Goal: Task Accomplishment & Management: Complete application form

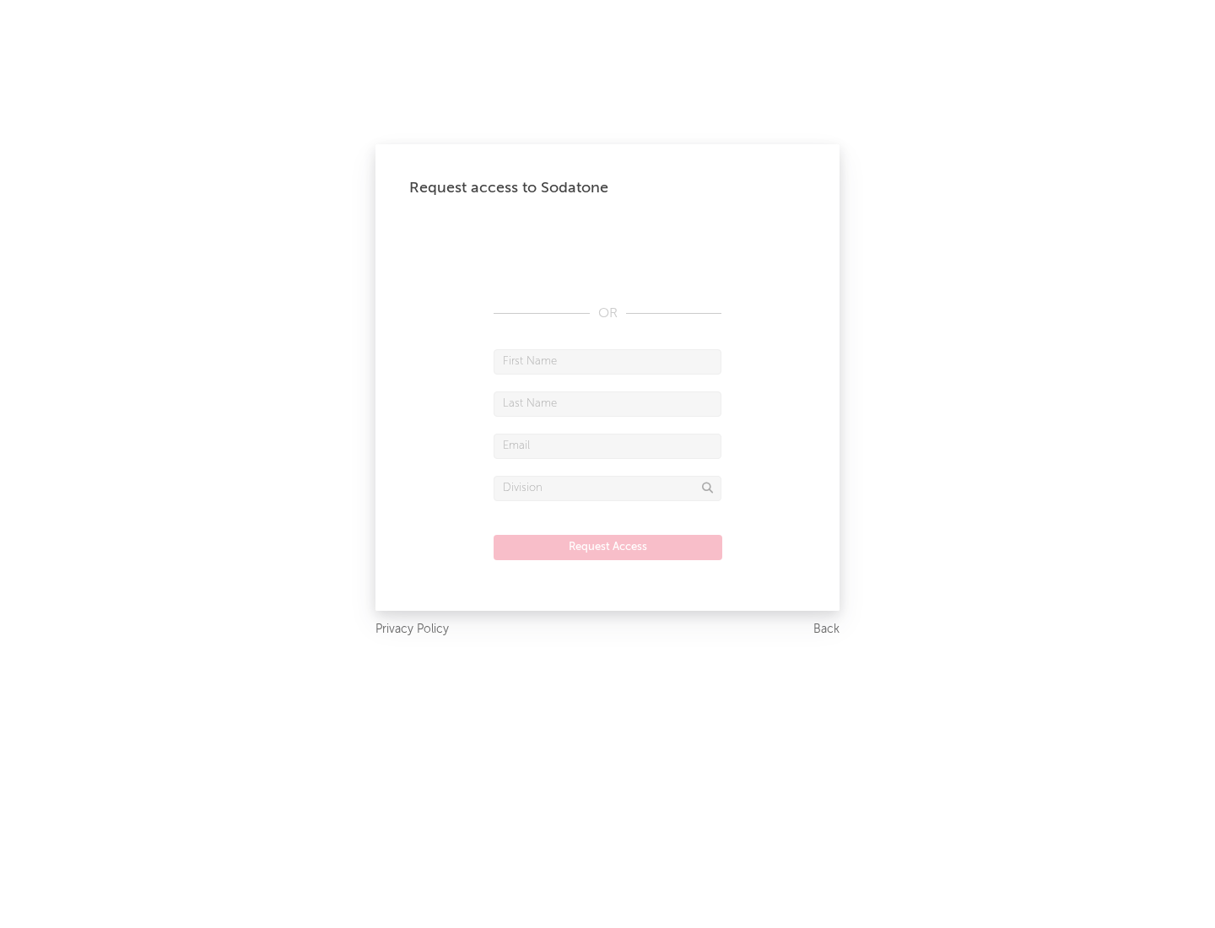
click at [608, 361] on input "text" at bounding box center [608, 361] width 228 height 25
type input "[PERSON_NAME]"
click at [608, 403] on input "text" at bounding box center [608, 404] width 228 height 25
type input "[PERSON_NAME]"
click at [608, 446] on input "text" at bounding box center [608, 446] width 228 height 25
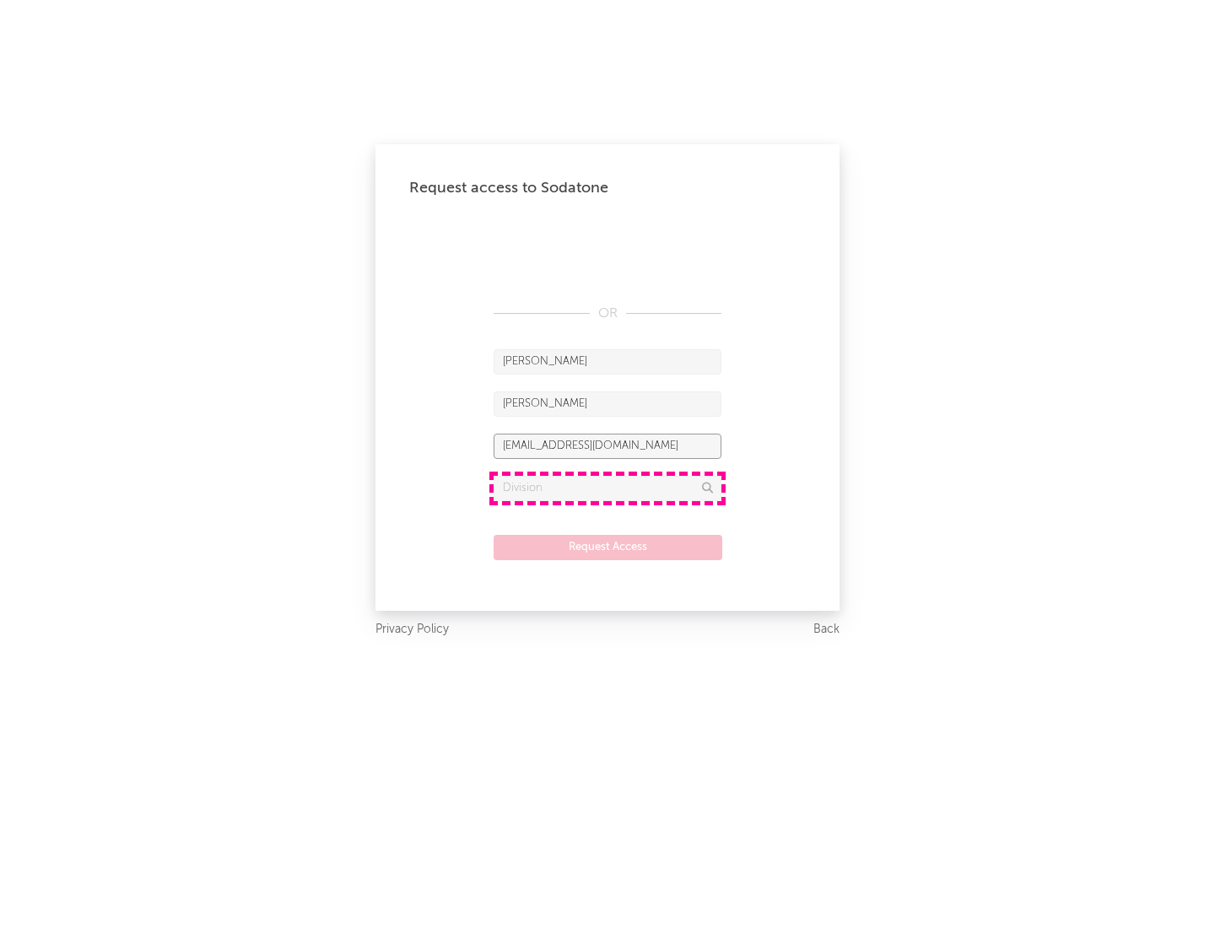
type input "[EMAIL_ADDRESS][DOMAIN_NAME]"
click at [608, 488] on input "text" at bounding box center [608, 488] width 228 height 25
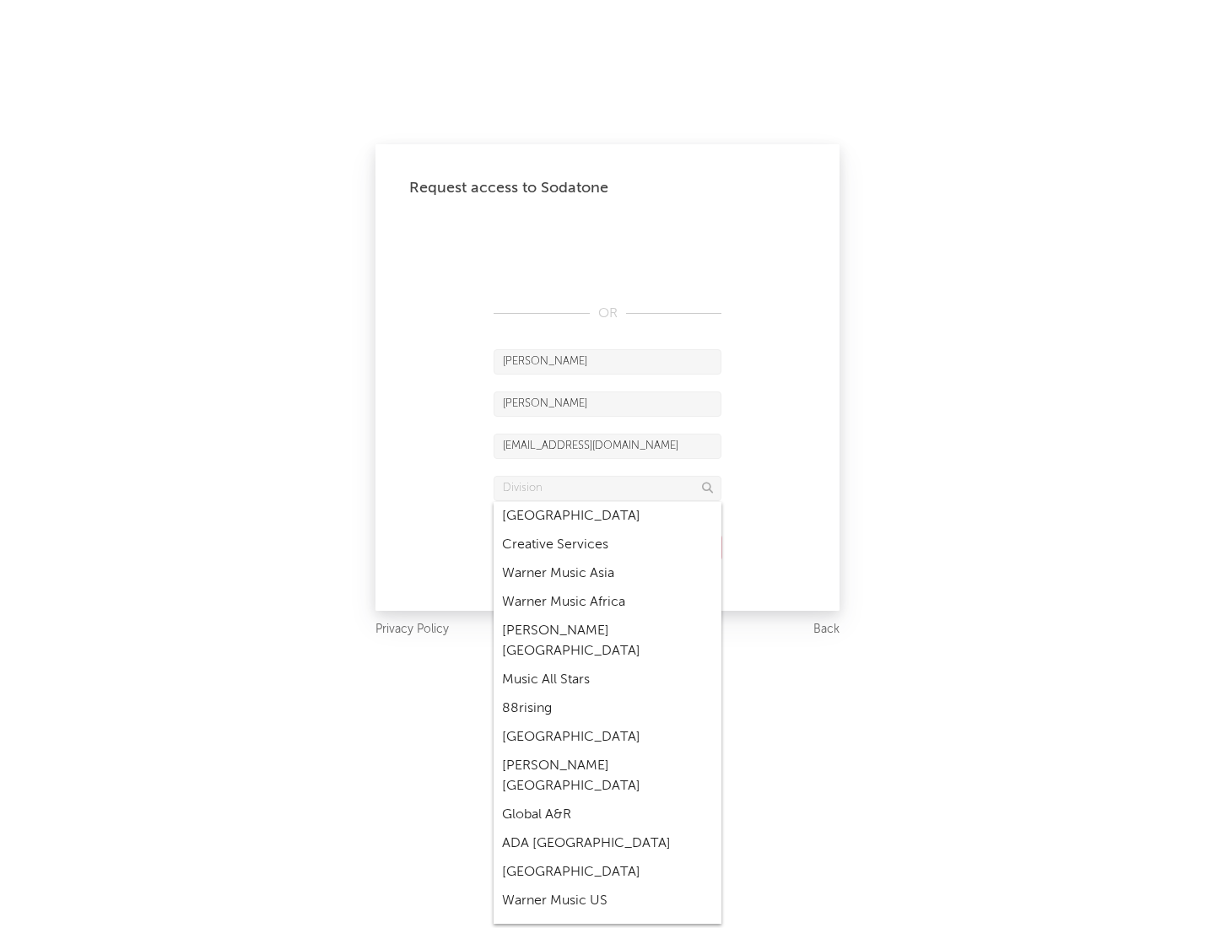
click at [608, 666] on div "Music All Stars" at bounding box center [608, 680] width 228 height 29
type input "Music All Stars"
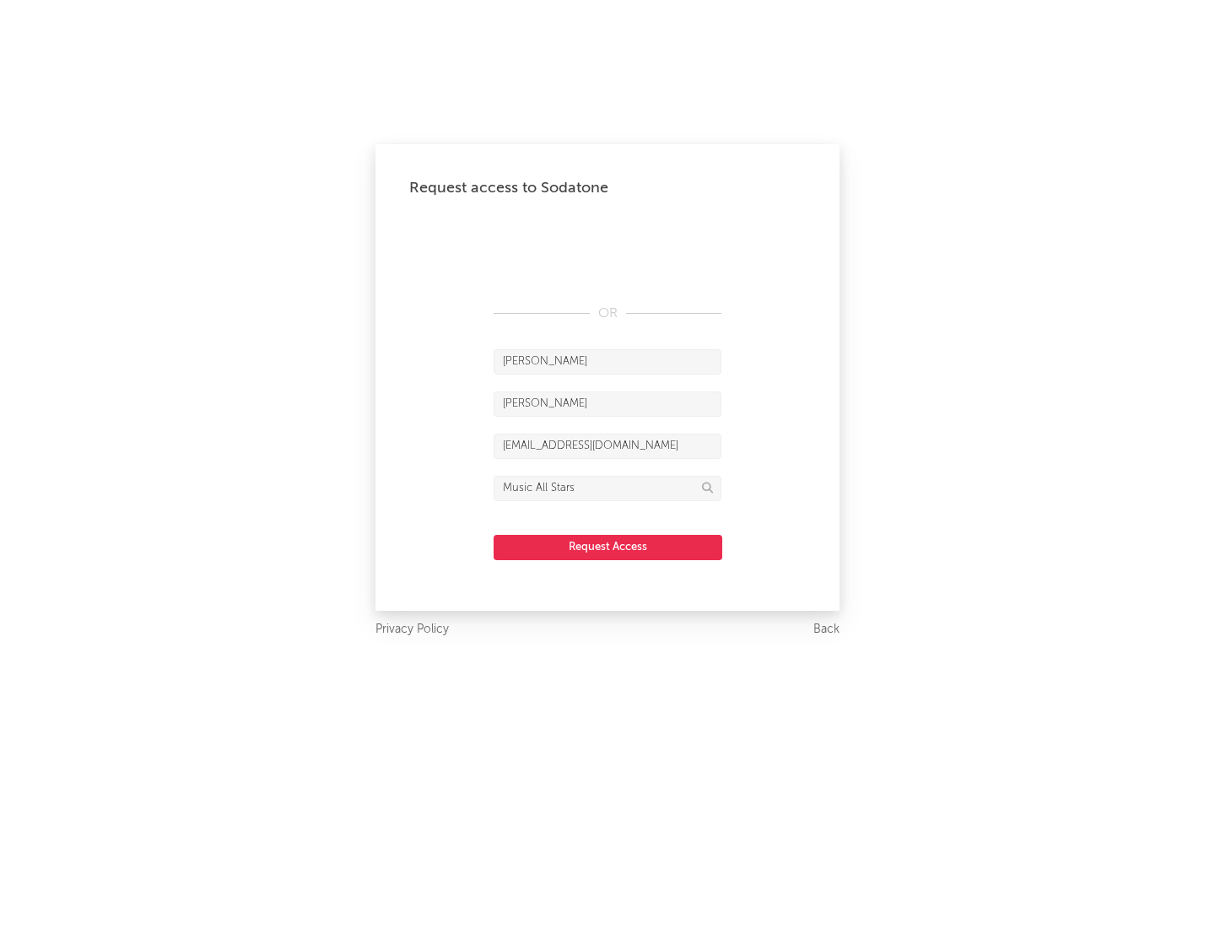
click at [608, 547] on button "Request Access" at bounding box center [608, 547] width 229 height 25
